Goal: Information Seeking & Learning: Learn about a topic

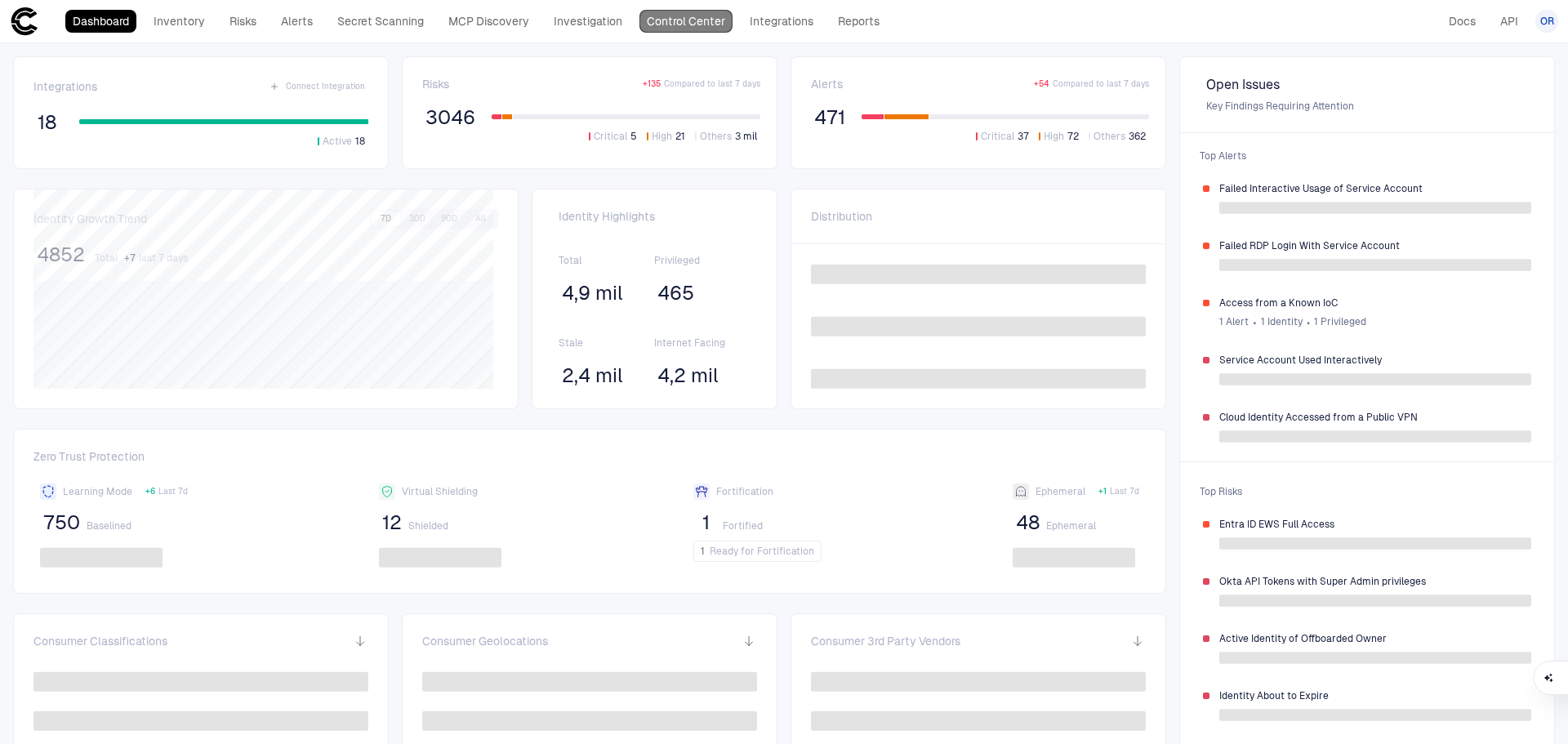
click at [648, 13] on link "Control Center" at bounding box center [686, 21] width 93 height 23
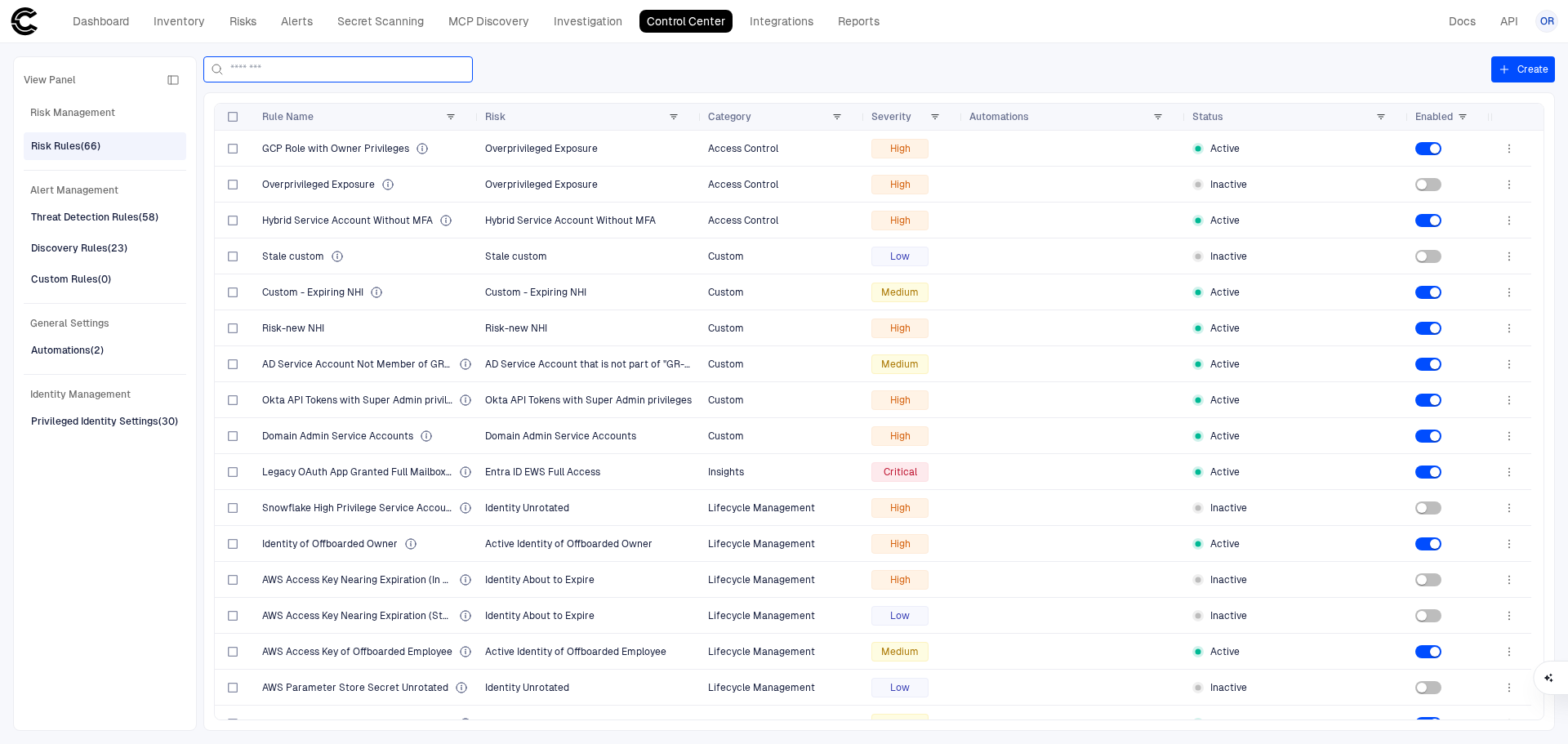
click at [345, 78] on input at bounding box center [348, 69] width 235 height 25
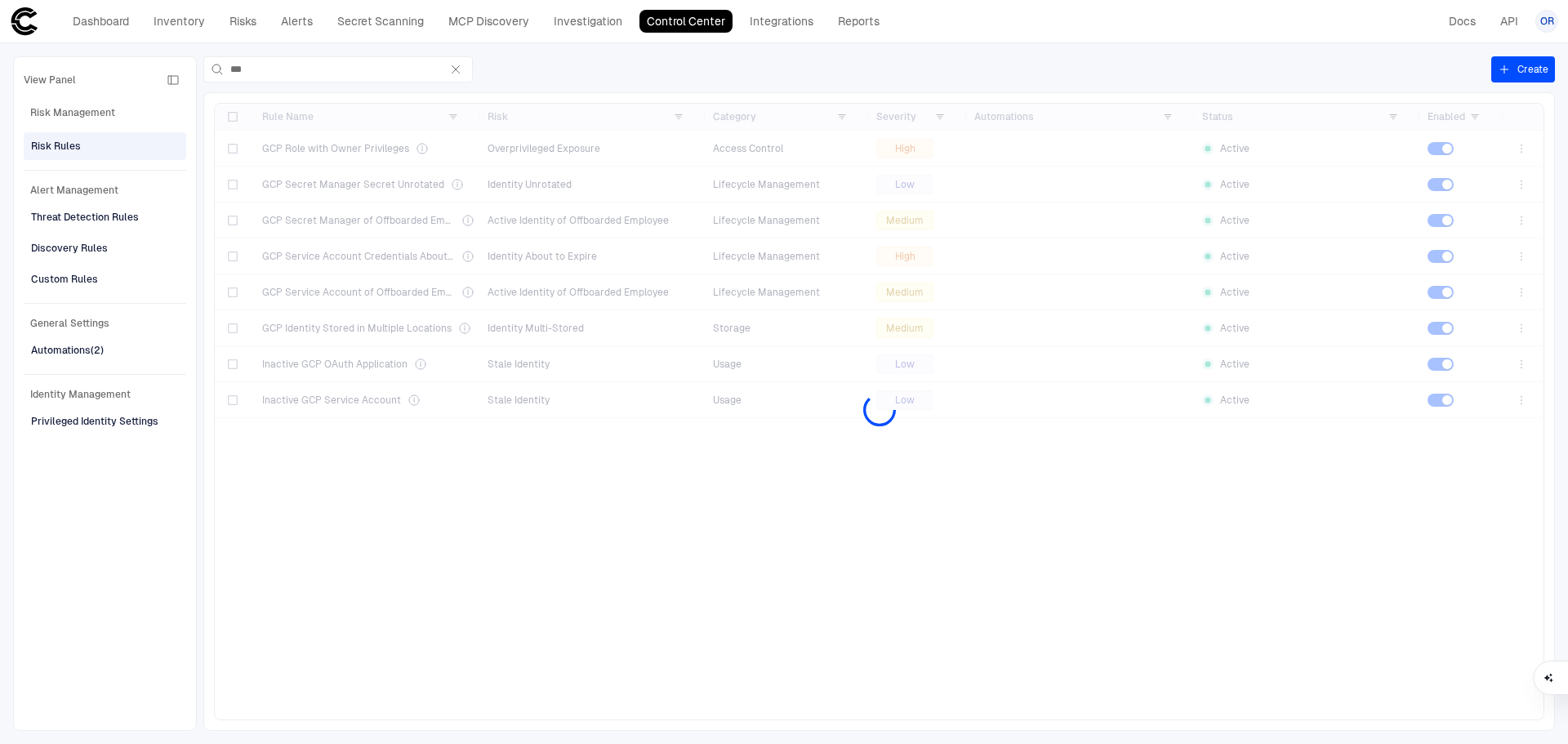
click at [1442, 254] on div at bounding box center [879, 411] width 1328 height 616
click at [1436, 349] on div at bounding box center [879, 411] width 1328 height 616
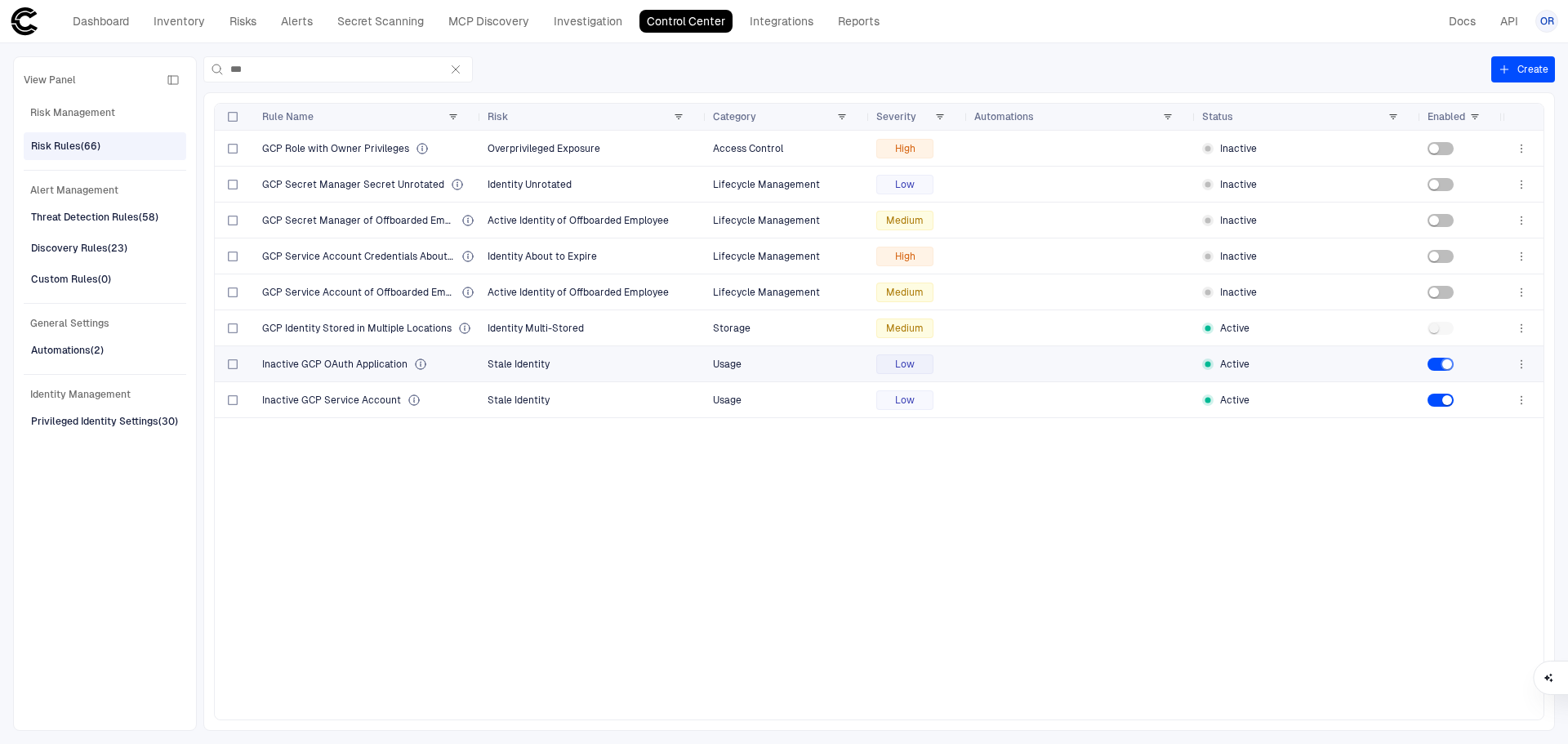
click at [0, 0] on div at bounding box center [0, 0] width 0 height 0
drag, startPoint x: 305, startPoint y: 73, endPoint x: 193, endPoint y: 58, distance: 113.0
click at [193, 58] on div "View Panel Risk Management Risk Rules (66) Alert Management Threat Detection Ru…" at bounding box center [784, 394] width 1568 height 700
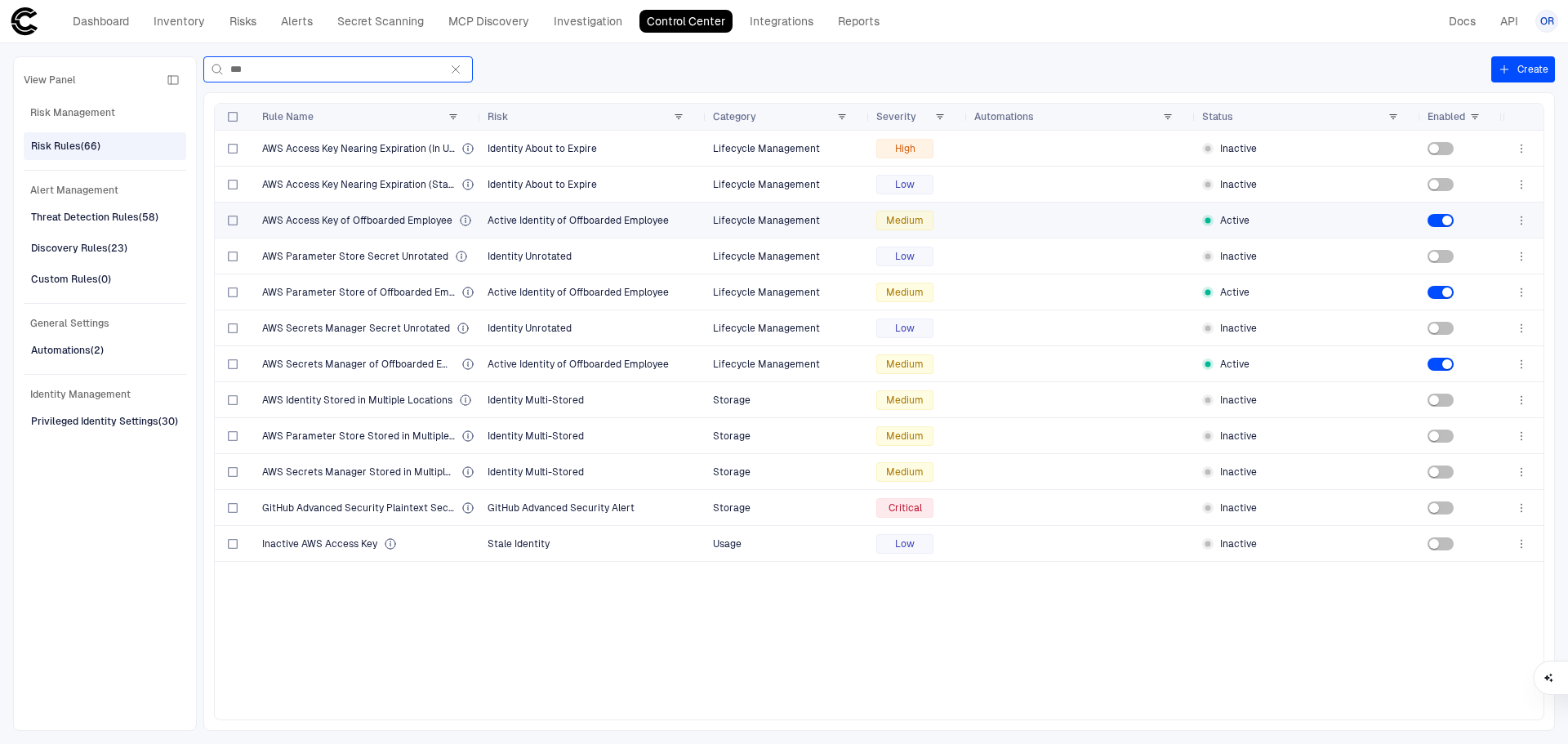
type input "***"
click at [455, 71] on icon "button" at bounding box center [455, 68] width 13 height 13
click at [439, 71] on input "***" at bounding box center [335, 69] width 209 height 25
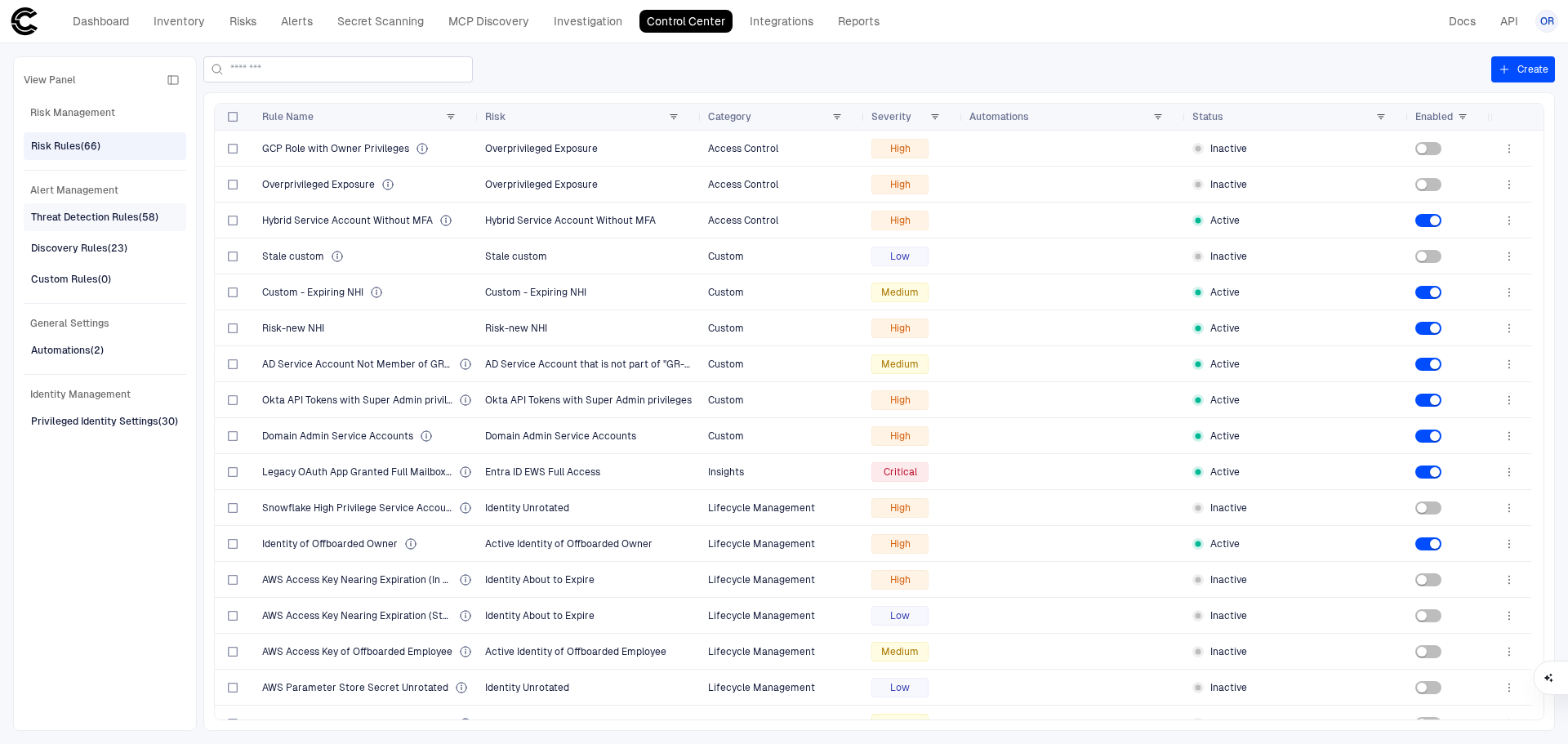
drag, startPoint x: 117, startPoint y: 208, endPoint x: 178, endPoint y: 209, distance: 61.0
click at [117, 208] on span "Threat Detection Rules (58)" at bounding box center [94, 217] width 128 height 21
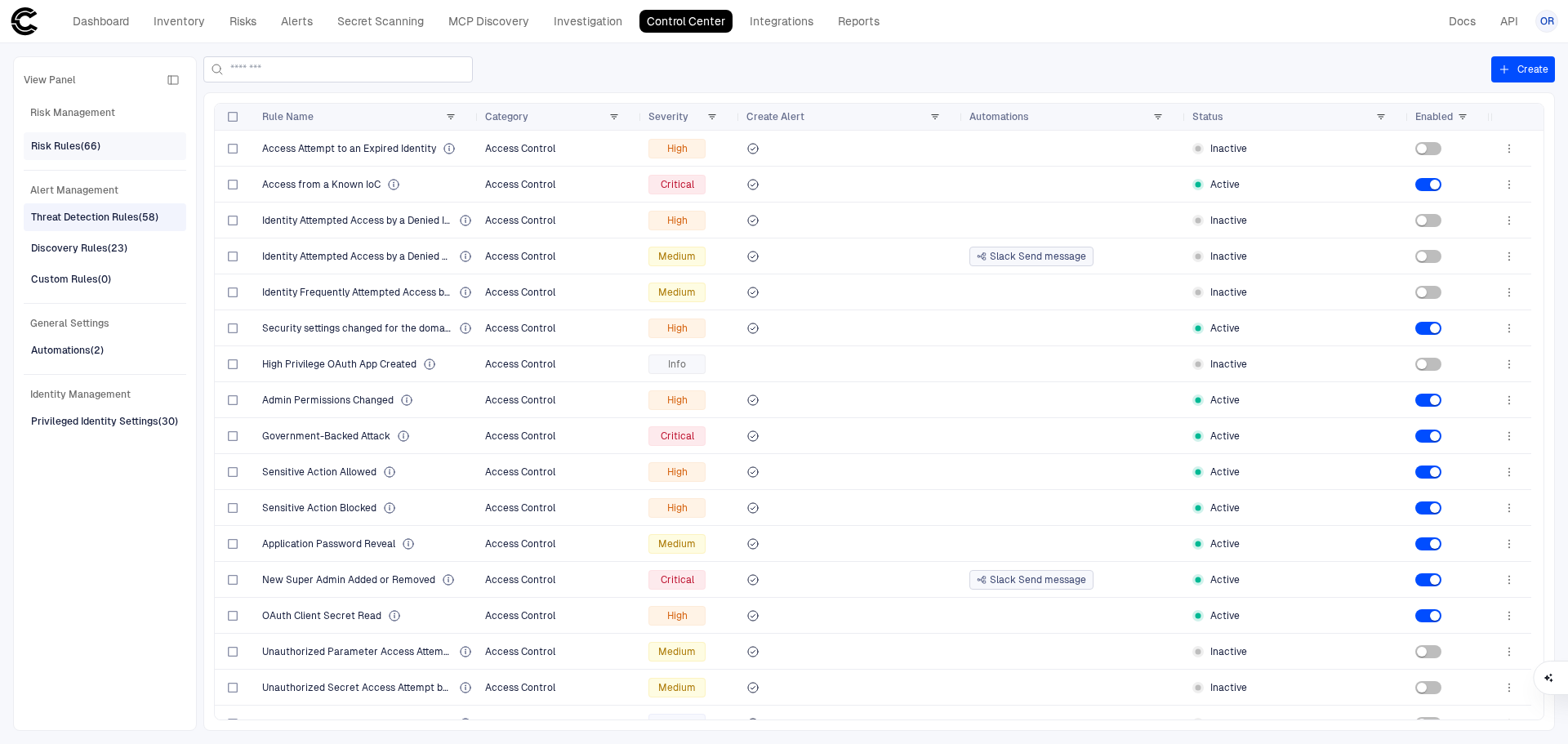
click at [96, 148] on div "Risk Rules (66)" at bounding box center [65, 146] width 69 height 15
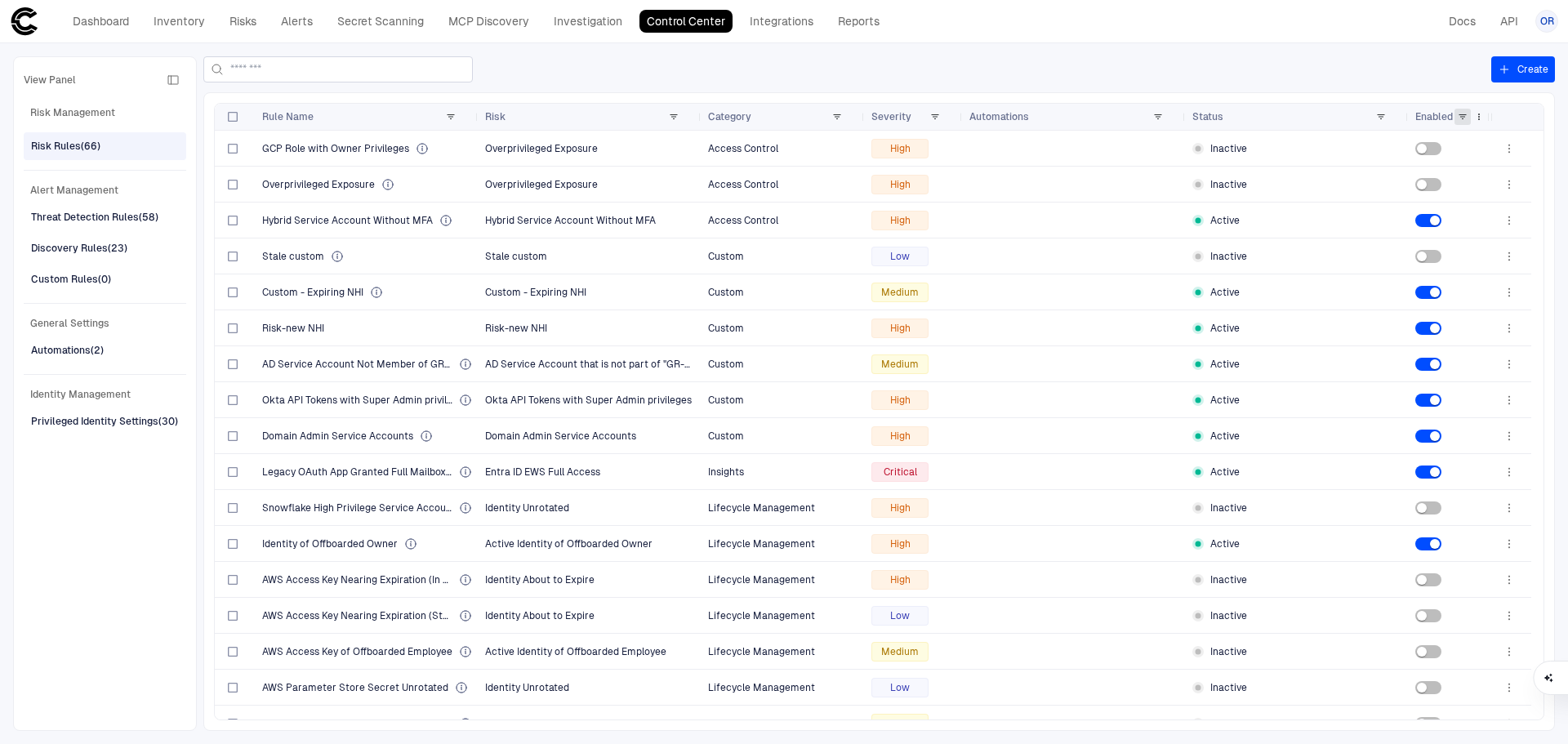
click at [1458, 116] on span at bounding box center [1462, 116] width 9 height 9
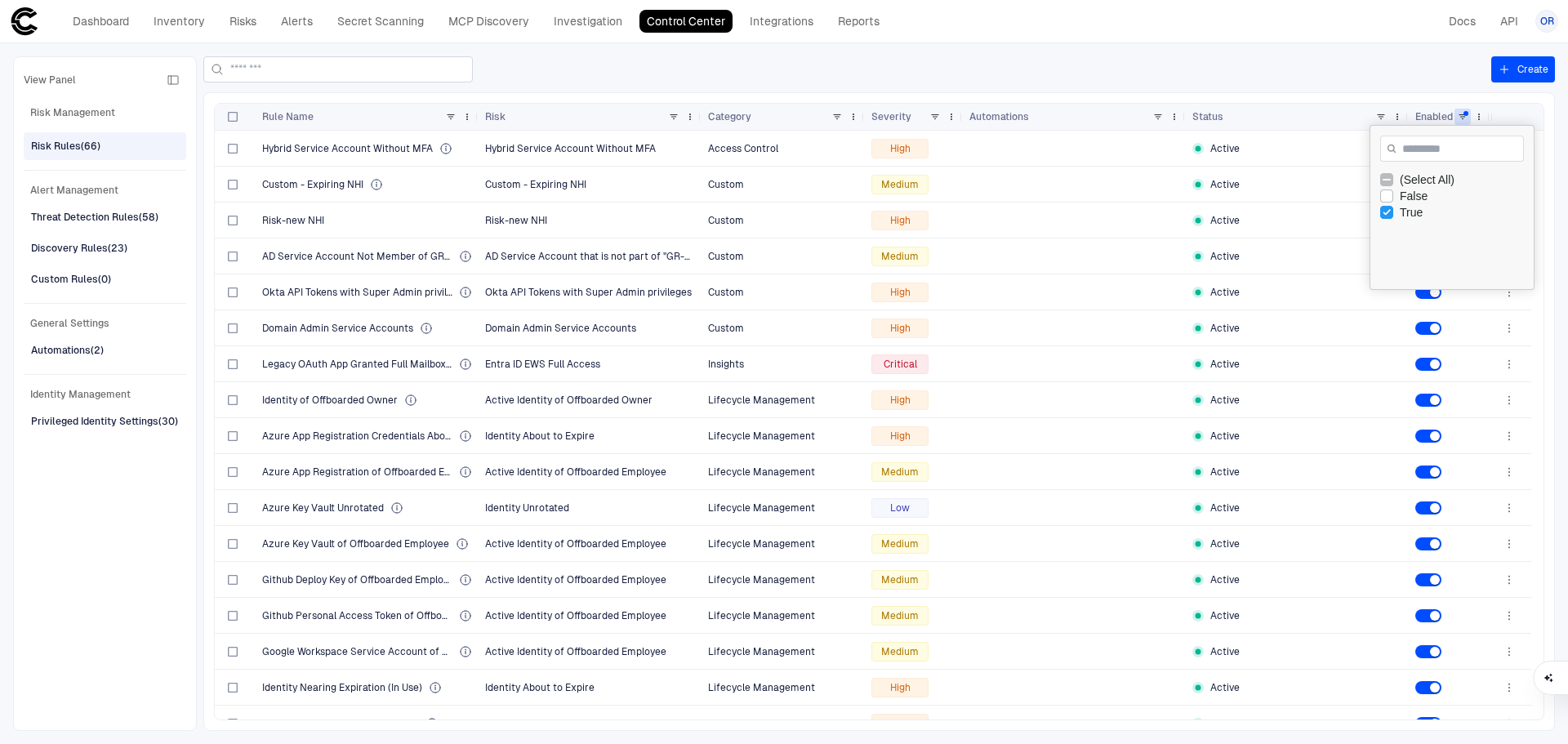
click at [1373, 80] on div at bounding box center [846, 69] width 1287 height 27
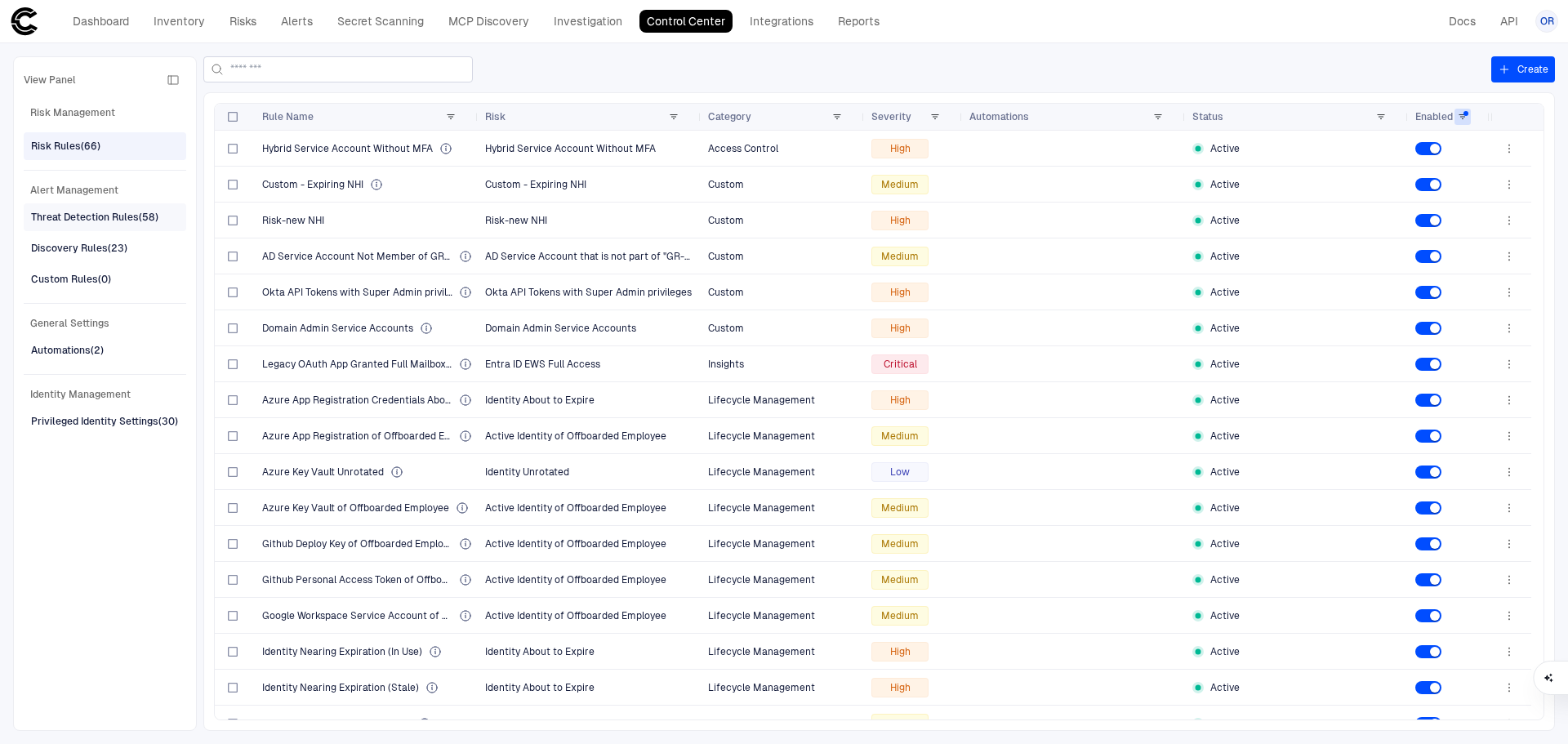
click at [83, 224] on span "Threat Detection Rules (58)" at bounding box center [94, 217] width 128 height 21
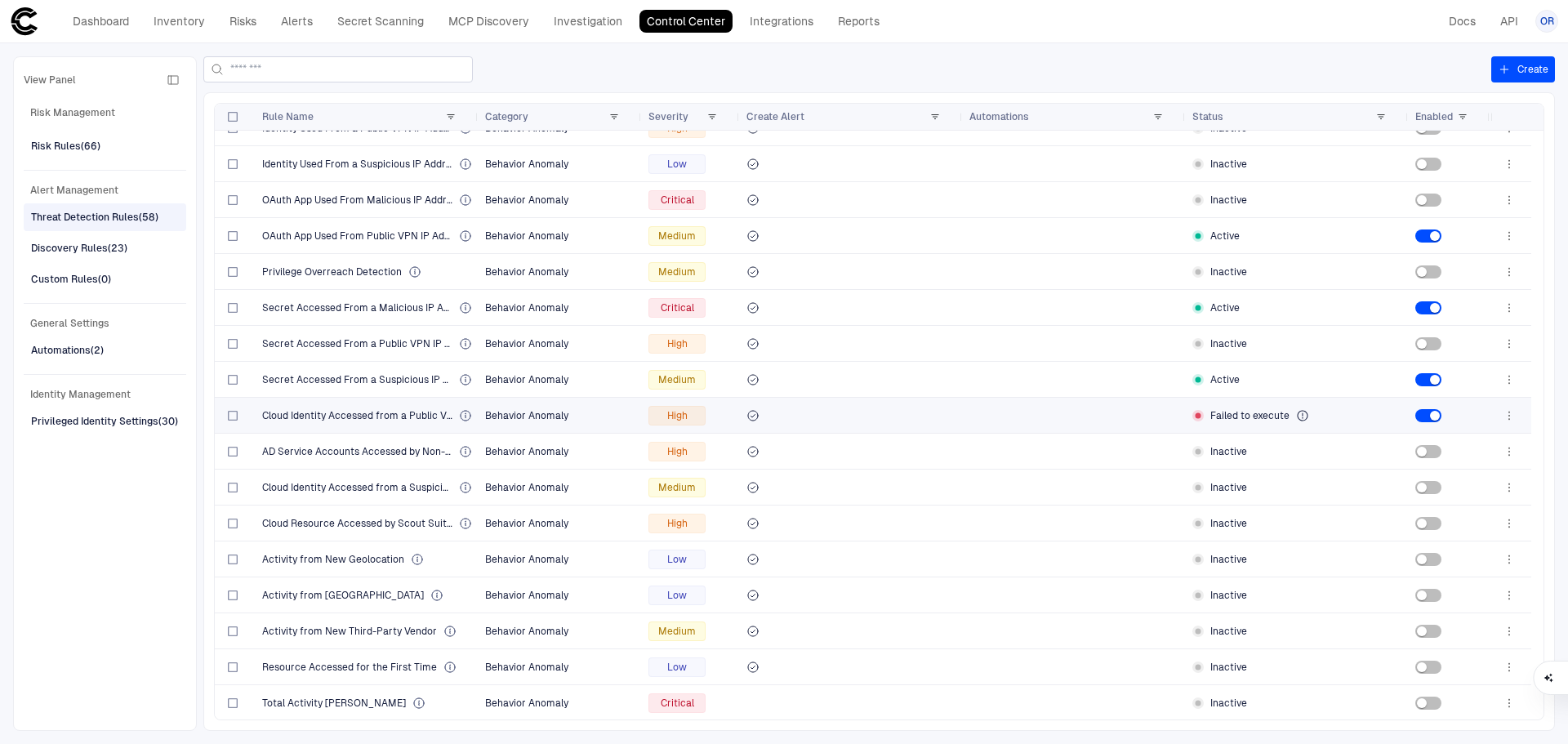
scroll to position [1224, 0]
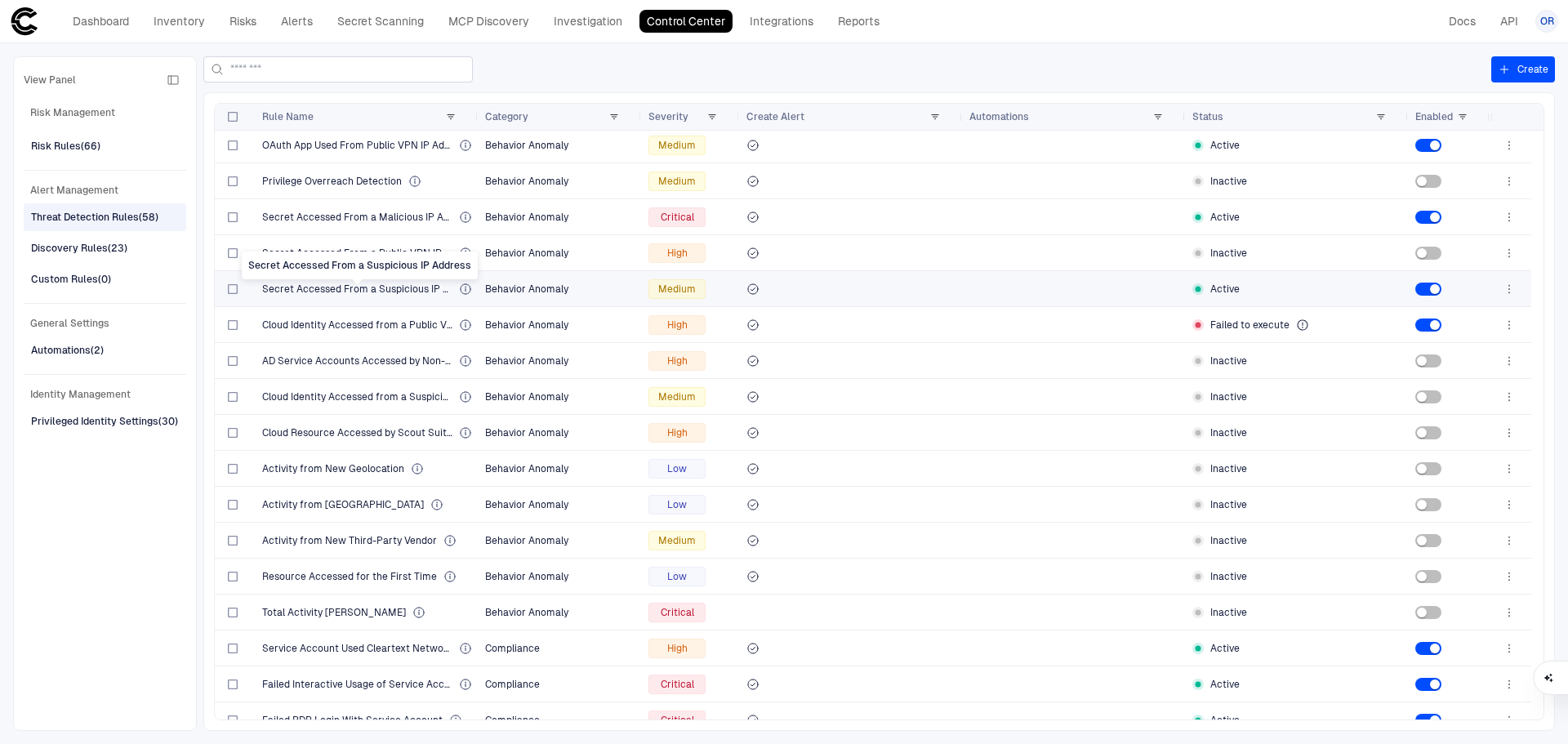
drag, startPoint x: 343, startPoint y: 282, endPoint x: 354, endPoint y: 288, distance: 12.5
click at [354, 288] on span "Secret Accessed From a Suspicious IP Address" at bounding box center [357, 289] width 190 height 13
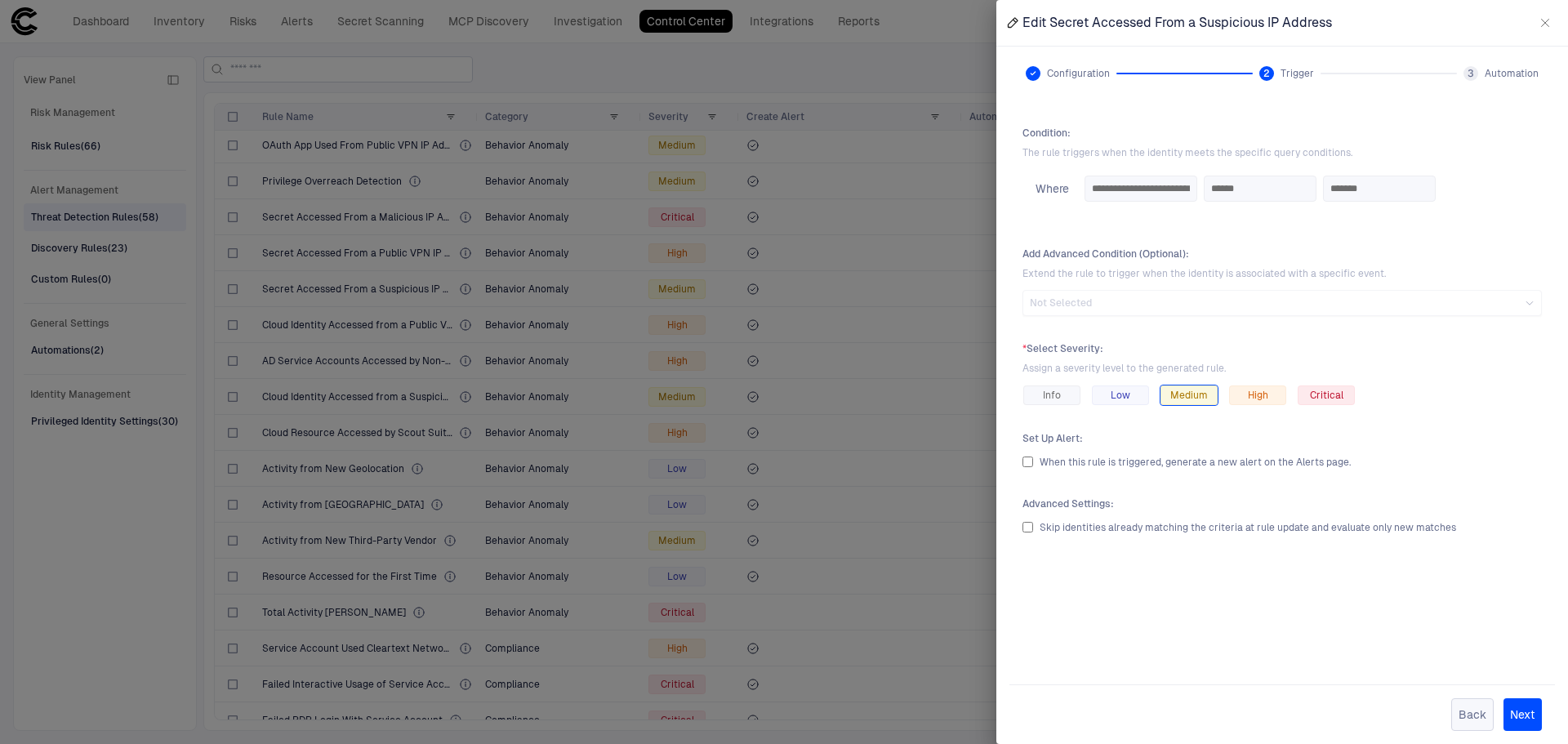
click at [1468, 709] on button "Back" at bounding box center [1472, 714] width 43 height 33
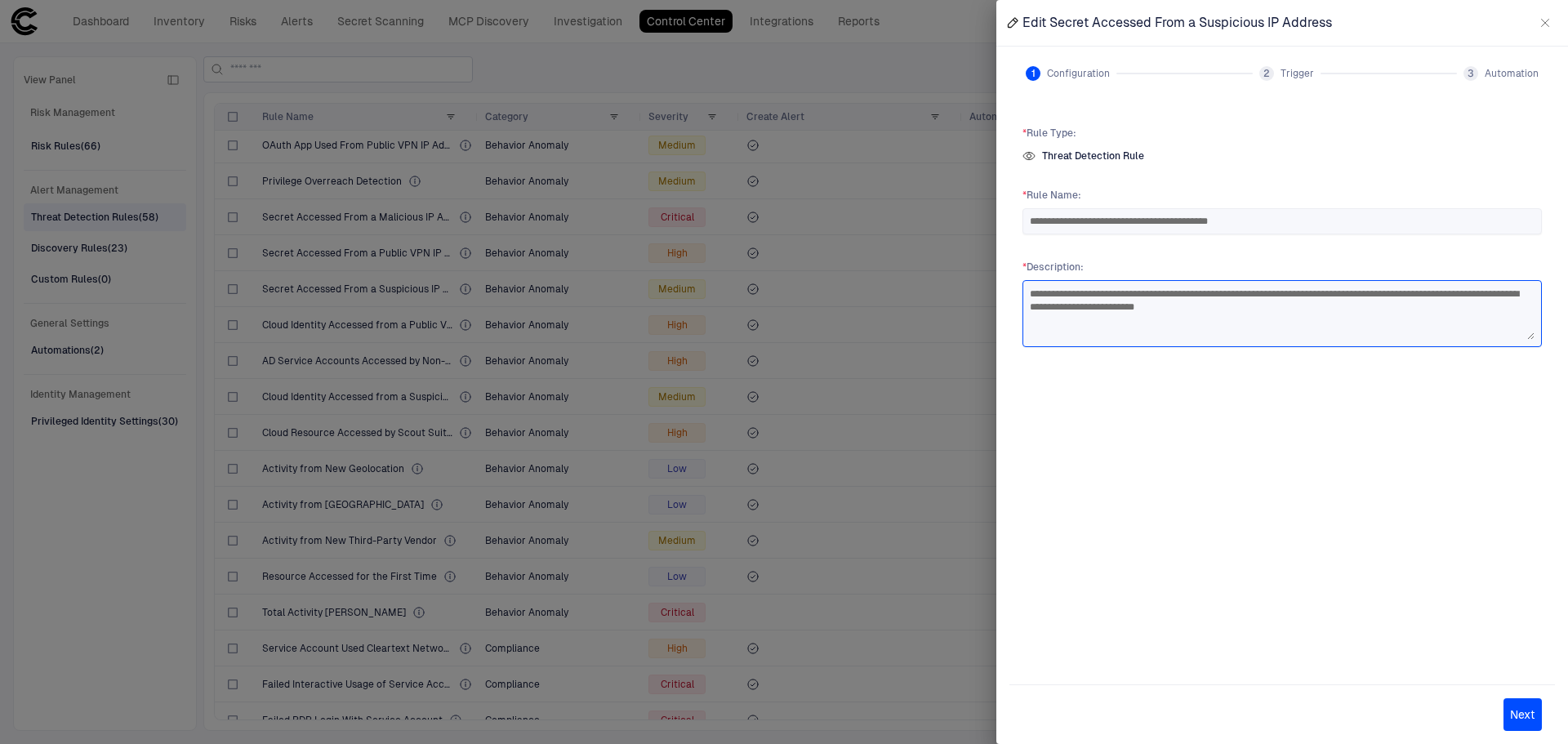
drag, startPoint x: 1056, startPoint y: 296, endPoint x: 1270, endPoint y: 296, distance: 214.0
click at [1270, 296] on textarea "**********" at bounding box center [1281, 313] width 504 height 52
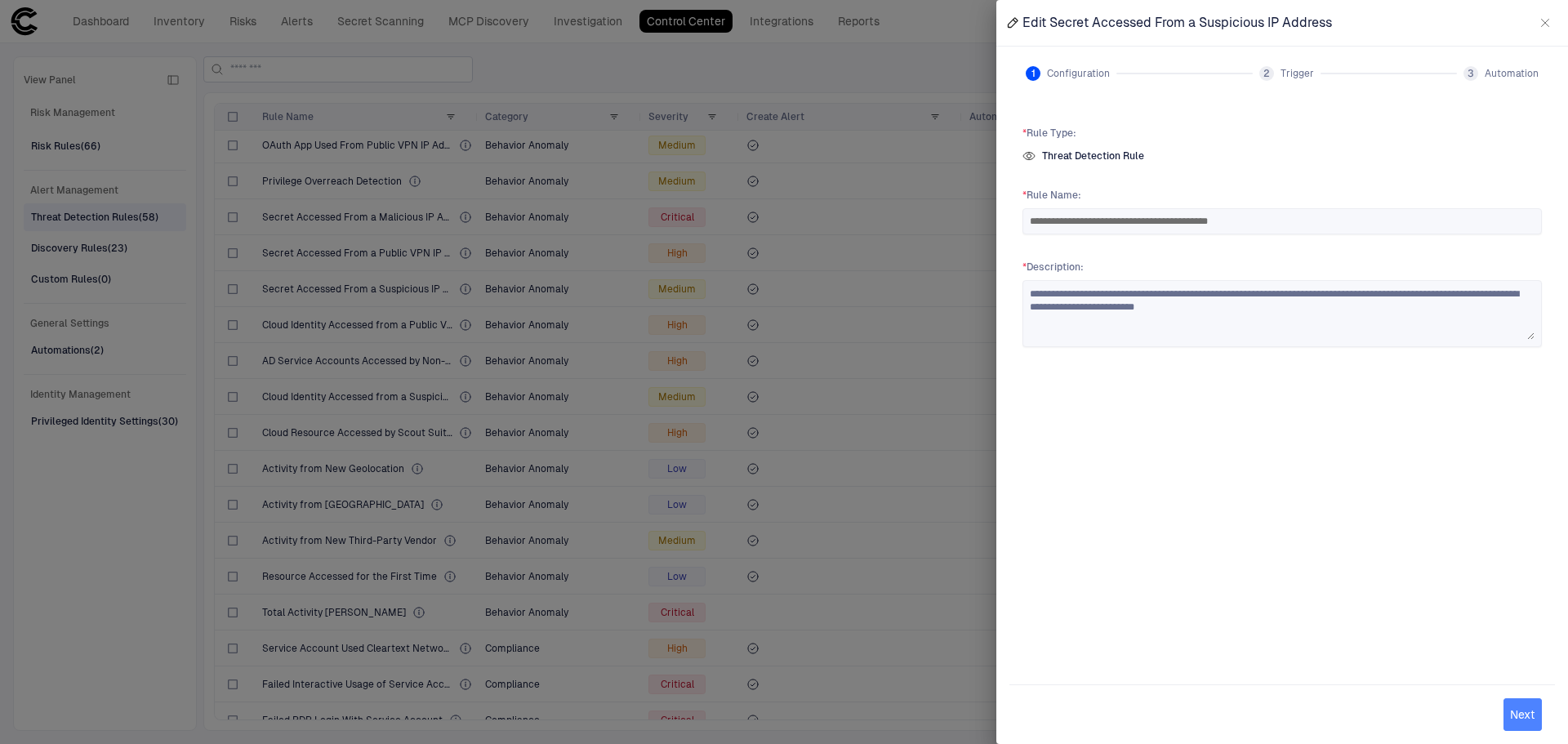
click at [1523, 711] on button "Next" at bounding box center [1522, 714] width 39 height 33
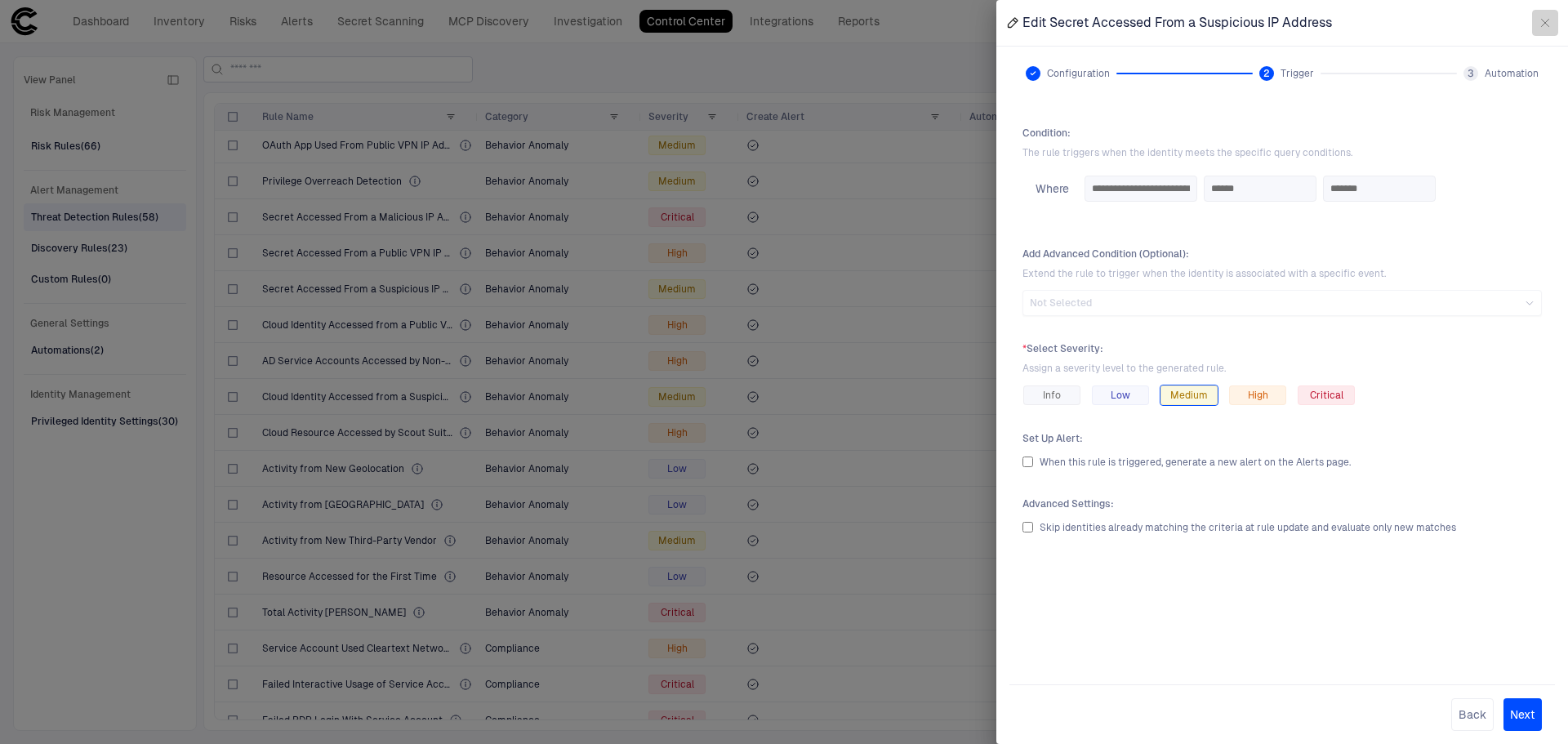
click at [1541, 27] on icon "button" at bounding box center [1544, 22] width 13 height 13
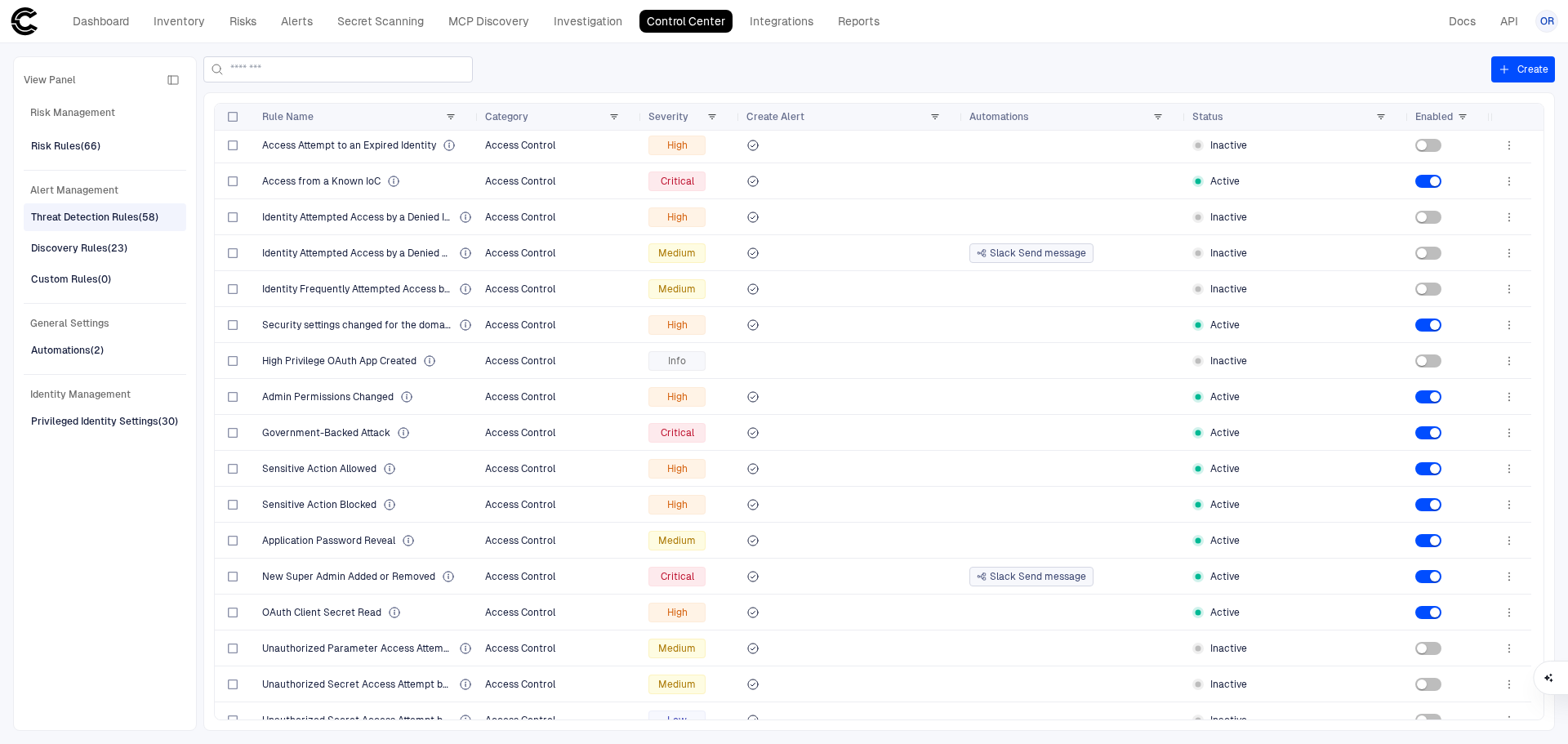
scroll to position [0, 0]
click at [1455, 117] on div "Enabled" at bounding box center [1436, 116] width 43 height 18
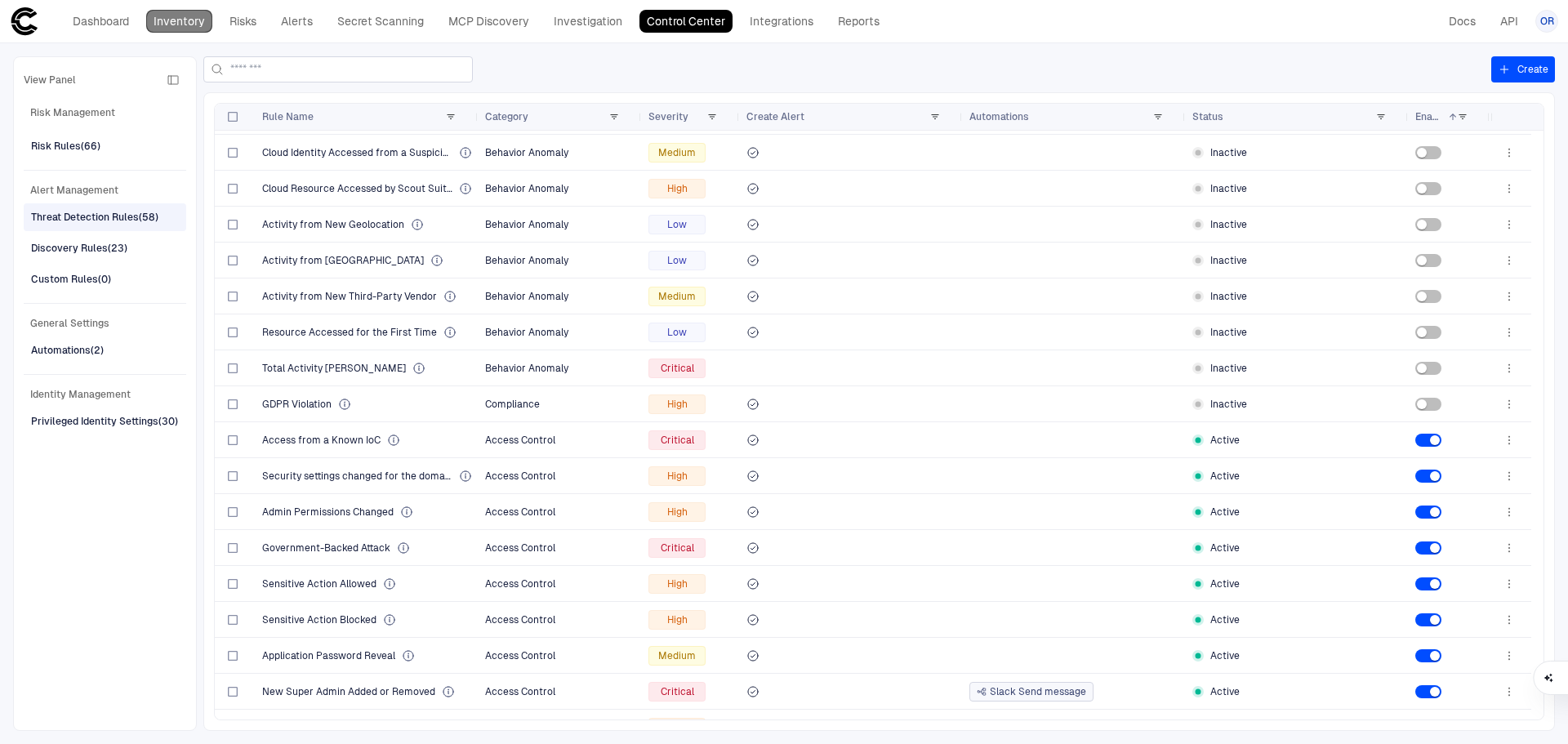
click at [188, 27] on link "Inventory" at bounding box center [179, 21] width 66 height 23
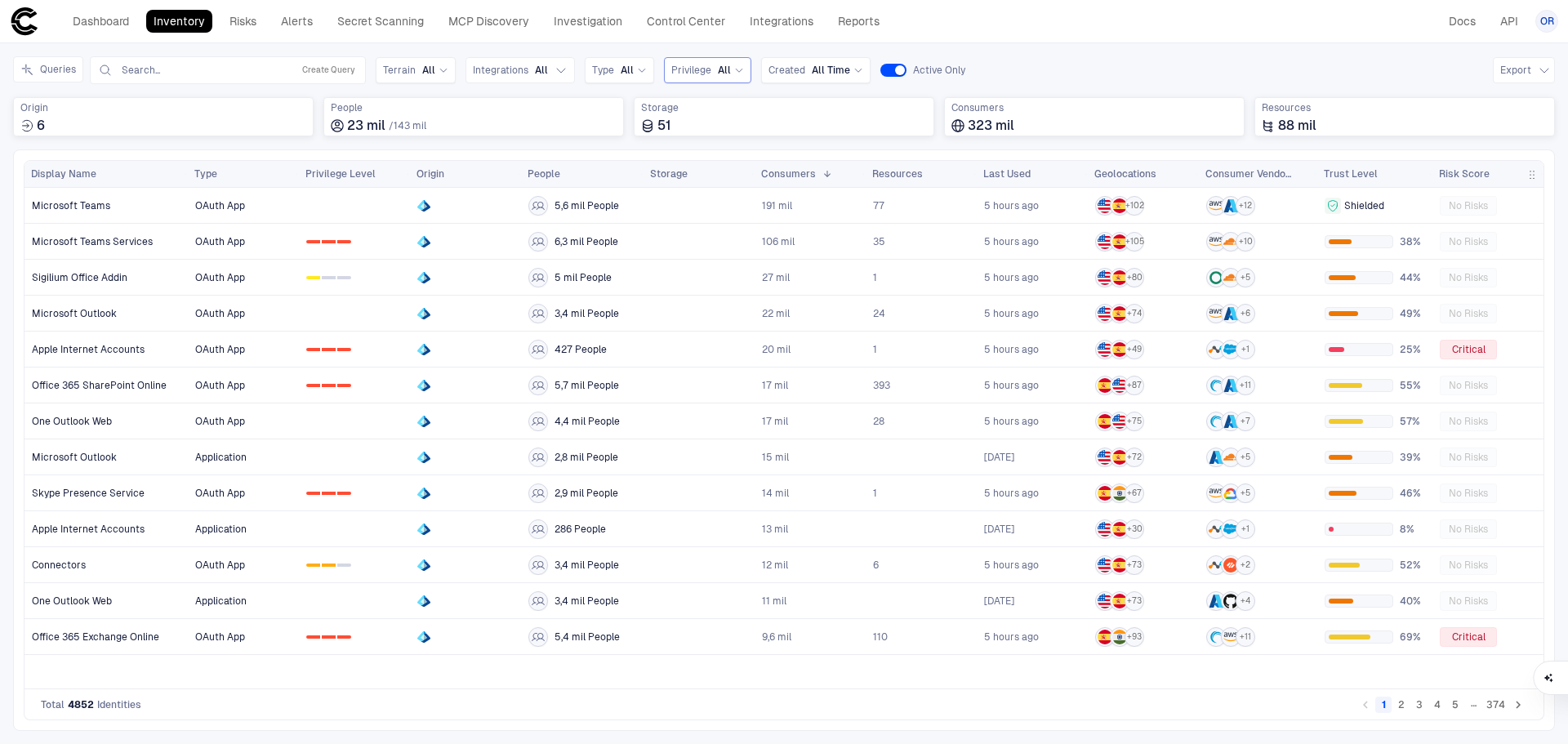
click at [677, 95] on div "Queries Search... Create Query Terrain All Integrations All Type All Privilege …" at bounding box center [784, 103] width 1541 height 93
drag, startPoint x: 678, startPoint y: 72, endPoint x: 1034, endPoint y: 84, distance: 356.2
click at [779, 110] on div "Queries Search... Create Query Terrain All Integrations All Type All Privilege …" at bounding box center [784, 103] width 1541 height 93
click at [1069, 62] on div "Queries Search... Create Query Terrain All Integrations All Type All Privilege …" at bounding box center [784, 70] width 1541 height 27
click at [286, 676] on div "OAuth App 5,6 mil People 191 mil 77 5 hours ago + 102 + 12 Shielded No Risks OA…" at bounding box center [865, 437] width 1356 height 500
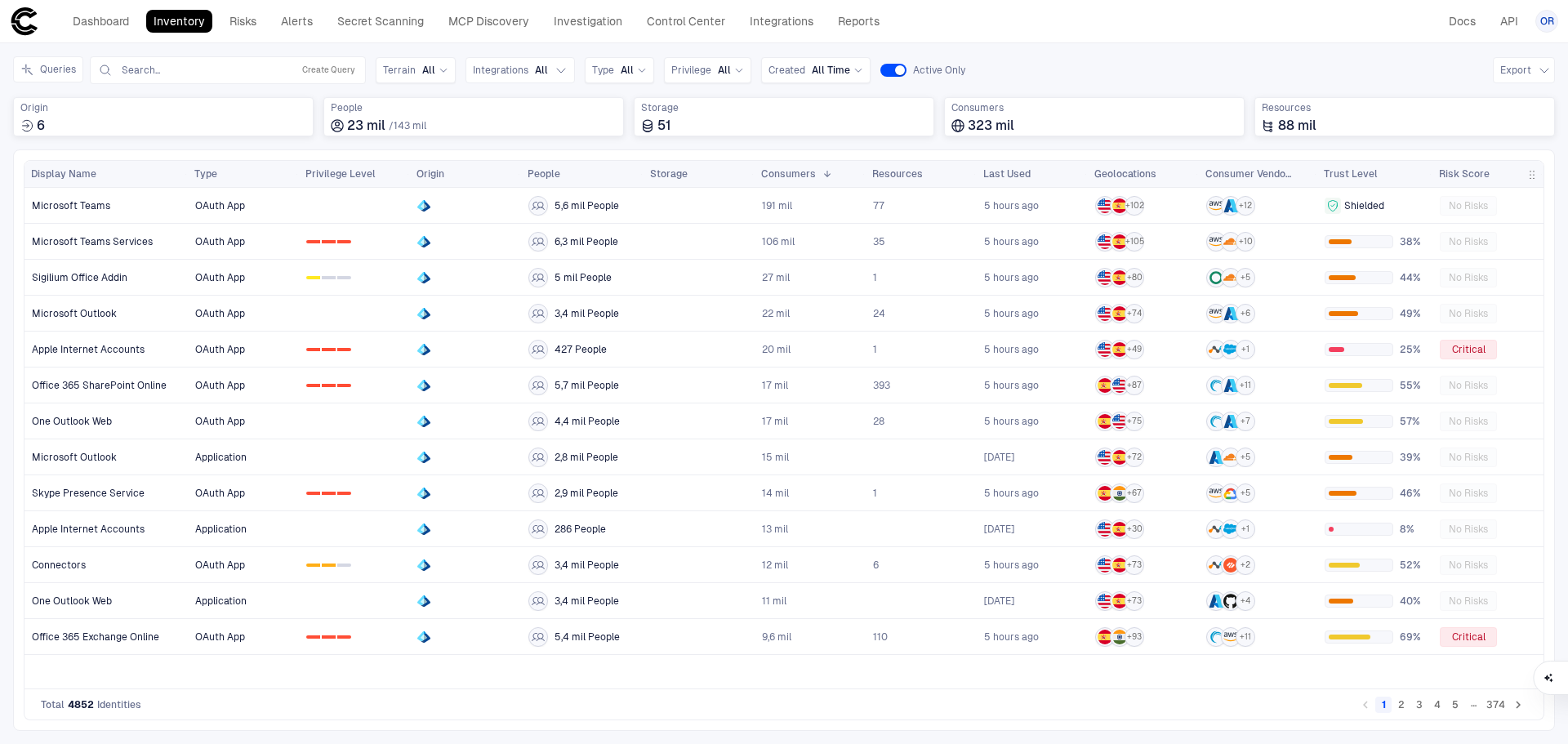
click at [1024, 714] on div "Total 4852 Identities 1 2 3 4 5 … 374" at bounding box center [784, 705] width 1520 height 31
click at [1028, 672] on div "OAuth App 5,6 mil People 191 mil 77 5 hours ago + 102 + 12 Shielded No Risks OA…" at bounding box center [865, 437] width 1356 height 500
click at [1382, 676] on div "OAuth App 5,6 mil People 191 mil 77 5 hours ago + 102 + 12 Shielded No Risks OA…" at bounding box center [865, 437] width 1356 height 500
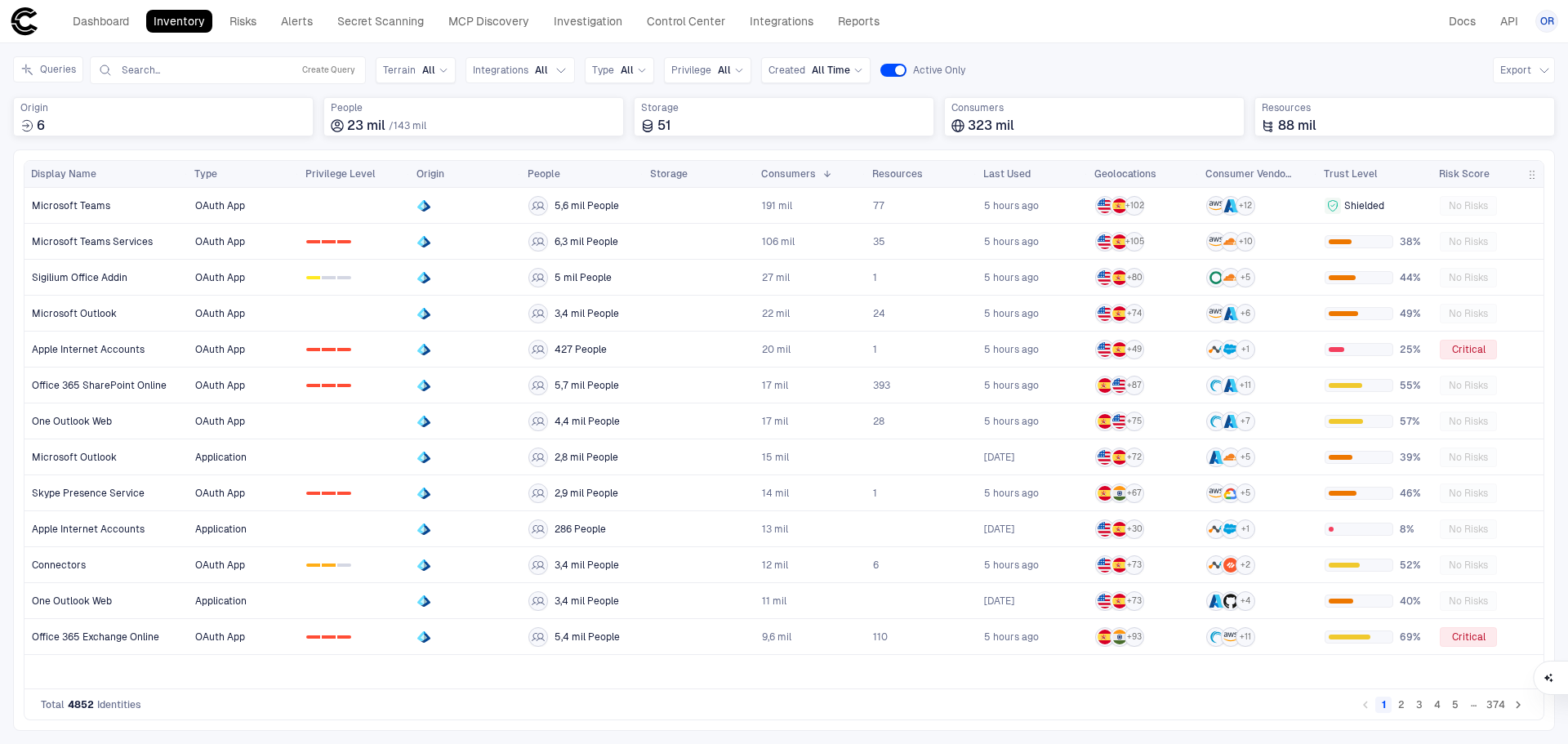
click at [1381, 670] on div "OAuth App 5,6 mil People 191 mil 77 5 hours ago + 102 + 12 Shielded No Risks OA…" at bounding box center [865, 437] width 1356 height 500
